Goal: Task Accomplishment & Management: Use online tool/utility

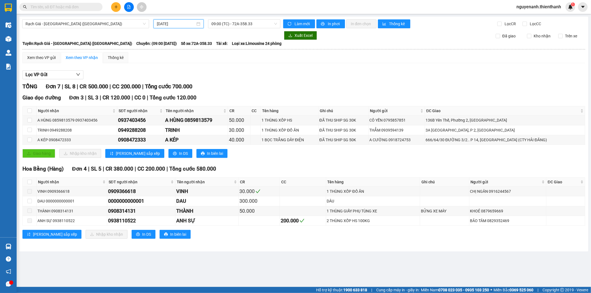
click at [172, 22] on input "[DATE]" at bounding box center [176, 24] width 39 height 6
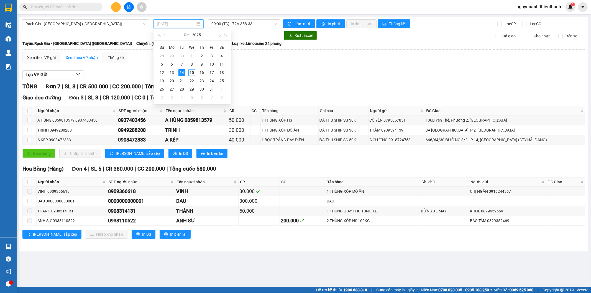
type input "[DATE]"
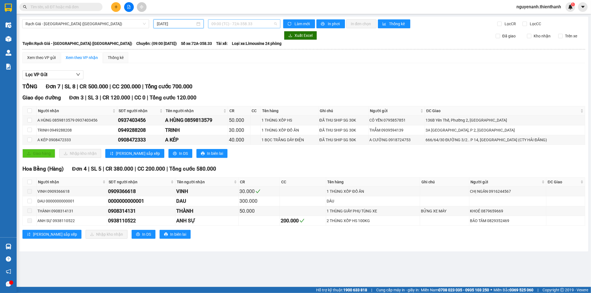
click at [228, 22] on span "09:00 (TC) - 72A-358.33" at bounding box center [244, 24] width 65 height 8
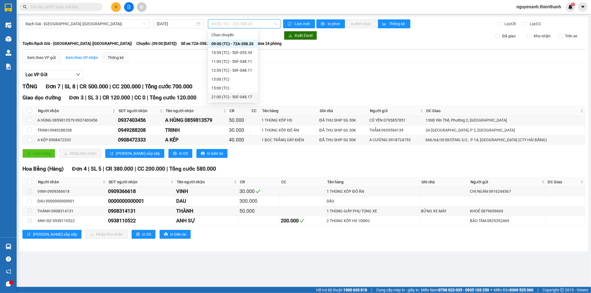
click at [237, 97] on div "21:00 (TC) - 50F-048.17" at bounding box center [233, 97] width 43 height 6
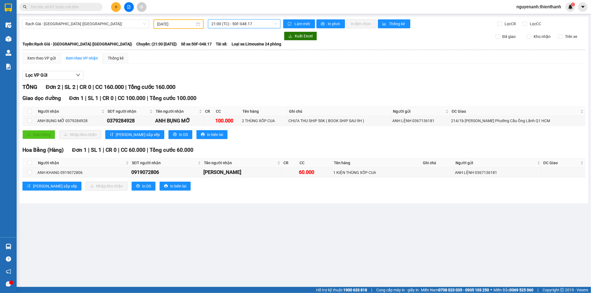
click at [259, 24] on span "21:00 (TC) - 50F-048.17" at bounding box center [244, 24] width 65 height 8
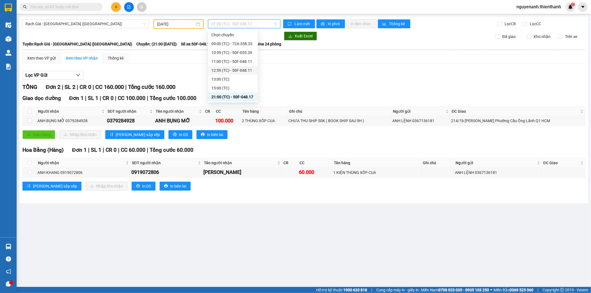
scroll to position [9, 0]
click at [225, 98] on div "23:00 (TC) - 72A-357.33" at bounding box center [233, 97] width 43 height 6
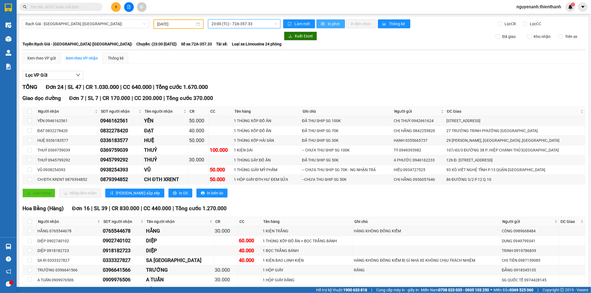
click at [329, 22] on span "In phơi" at bounding box center [334, 24] width 13 height 6
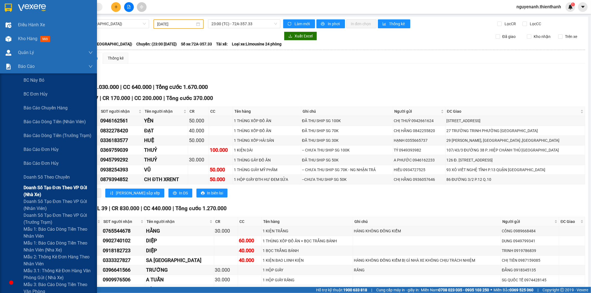
click at [38, 189] on span "Doanh số tạo đơn theo VP gửi (nhà xe)" at bounding box center [58, 191] width 69 height 14
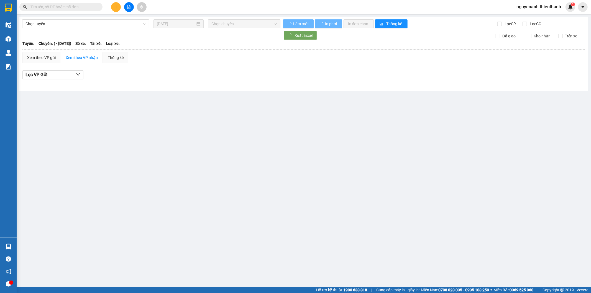
type input "[DATE]"
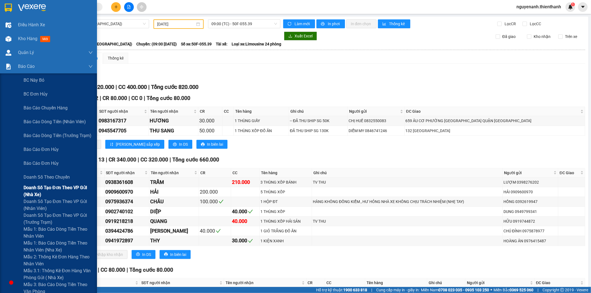
click at [64, 197] on span "Doanh số tạo đơn theo VP gửi (nhà xe)" at bounding box center [58, 191] width 69 height 14
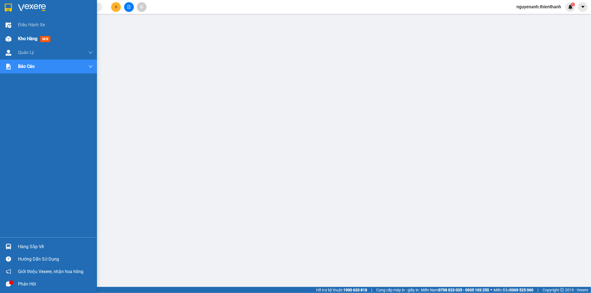
click at [12, 38] on div at bounding box center [9, 39] width 10 height 10
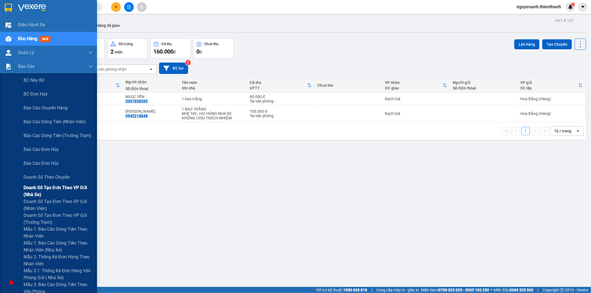
click at [72, 194] on span "Doanh số tạo đơn theo VP gửi (nhà xe)" at bounding box center [58, 191] width 69 height 14
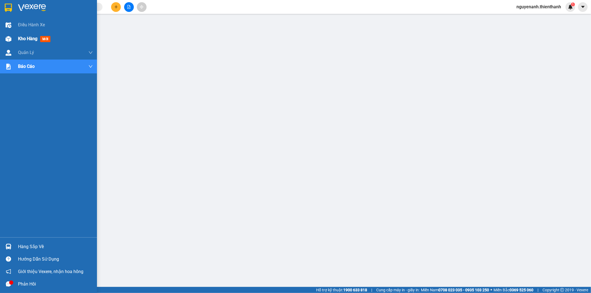
click at [8, 37] on img at bounding box center [9, 39] width 6 height 6
